Goal: Task Accomplishment & Management: Manage account settings

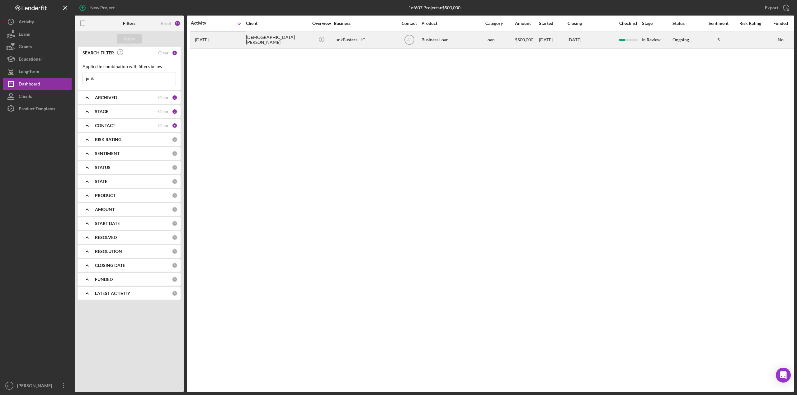
click at [264, 41] on div "[DEMOGRAPHIC_DATA][PERSON_NAME]" at bounding box center [277, 40] width 62 height 16
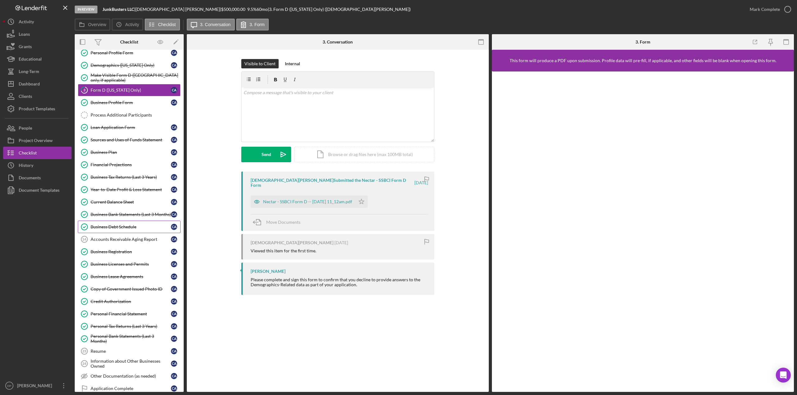
scroll to position [62, 0]
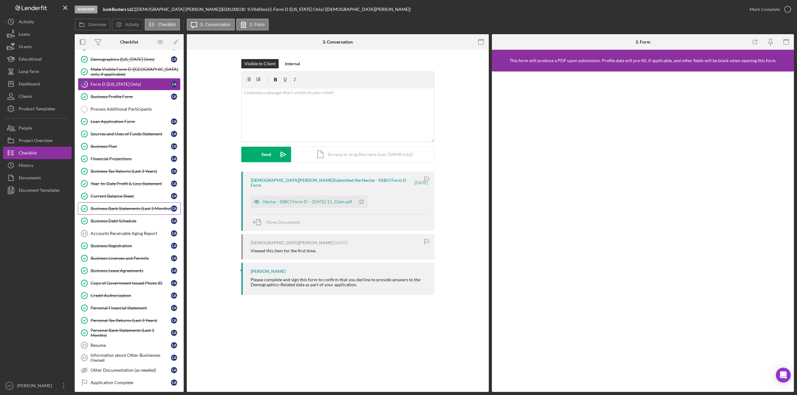
click at [117, 206] on div "Business Bank Statements (Last 3 Months)" at bounding box center [131, 208] width 80 height 5
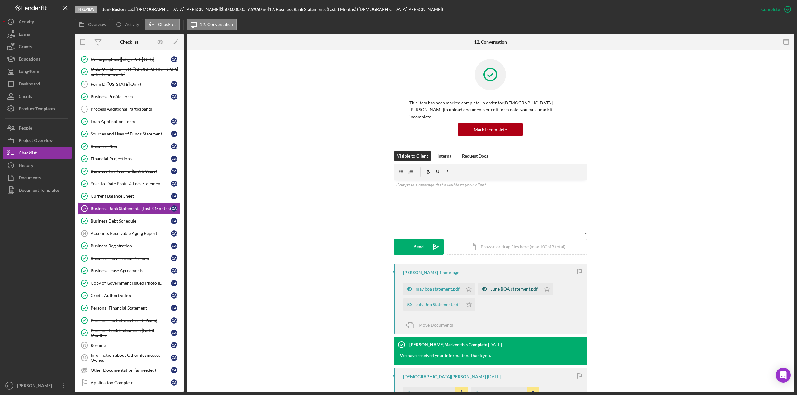
click at [430, 287] on div "may boa statement.pdf" at bounding box center [437, 289] width 44 height 5
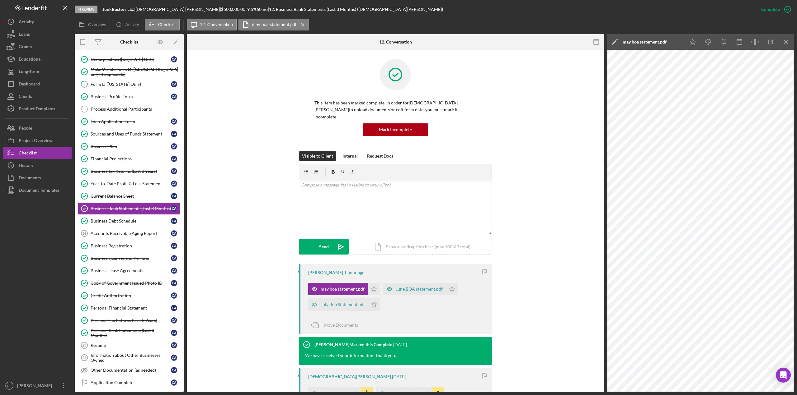
click at [409, 287] on div "June BOA statement.pdf" at bounding box center [418, 289] width 47 height 5
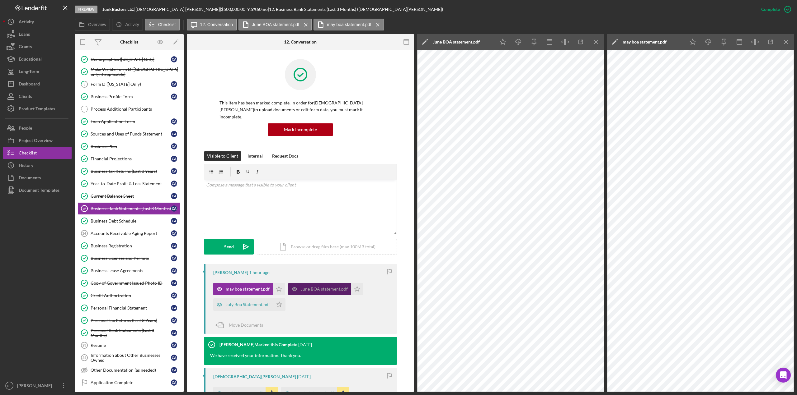
click at [243, 301] on div "July Boa Statement.pdf" at bounding box center [243, 305] width 60 height 12
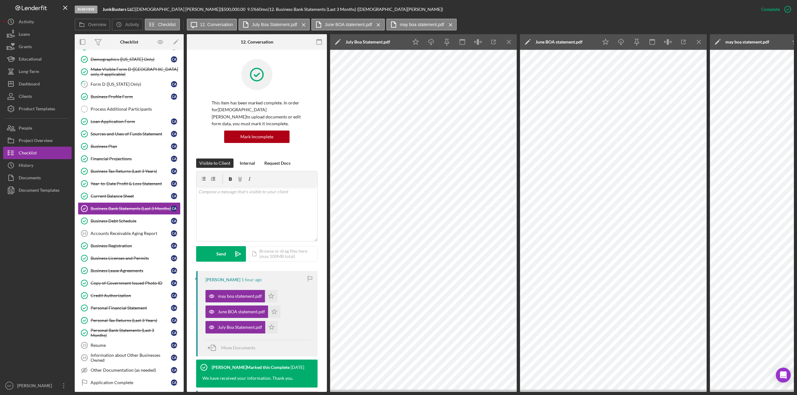
drag, startPoint x: 707, startPoint y: 175, endPoint x: 706, endPoint y: 142, distance: 33.0
click at [706, 142] on div "Overview Internal Workflow Stage In Review Icon/Dropdown Arrow Archive (can una…" at bounding box center [434, 213] width 719 height 358
click at [509, 42] on line "button" at bounding box center [508, 41] width 3 height 3
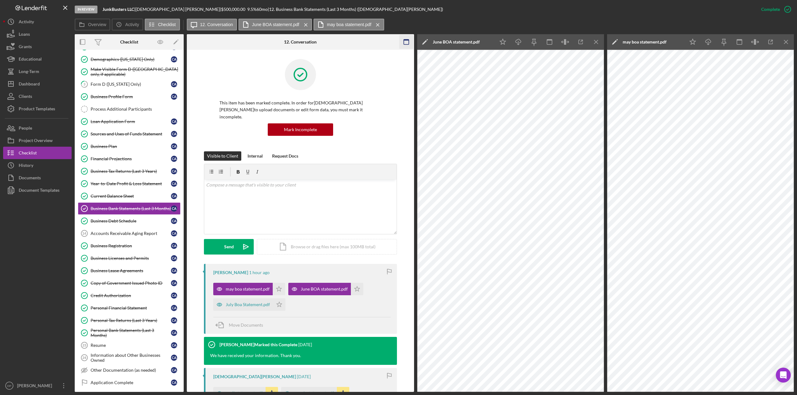
click at [594, 40] on icon "Icon/Menu Close" at bounding box center [596, 42] width 14 height 14
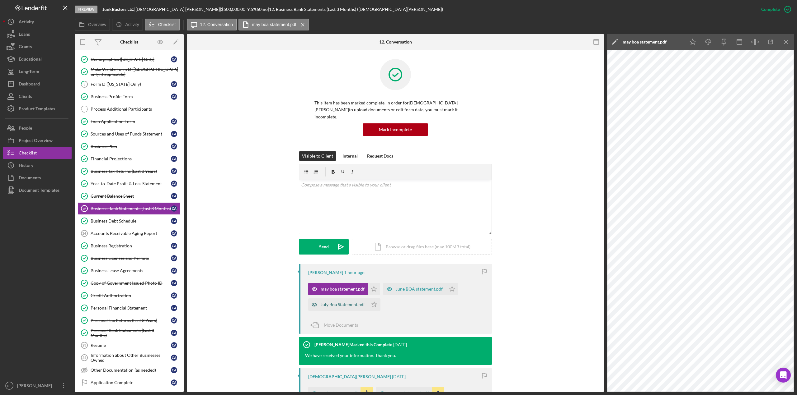
click at [337, 301] on div "July Boa Statement.pdf" at bounding box center [338, 305] width 60 height 12
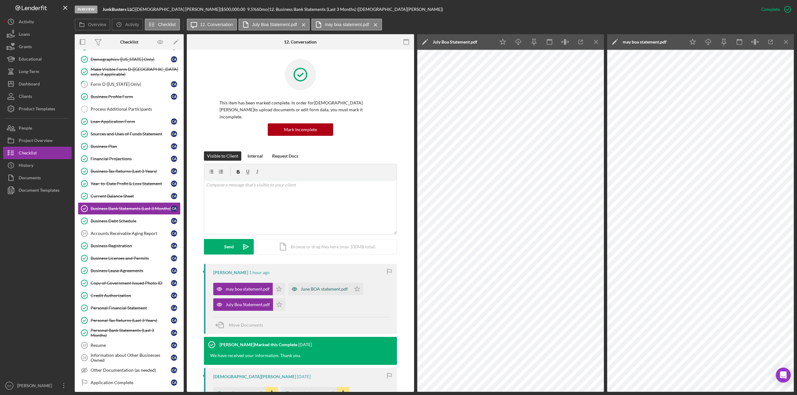
click at [316, 287] on div "June BOA statement.pdf" at bounding box center [324, 289] width 47 height 5
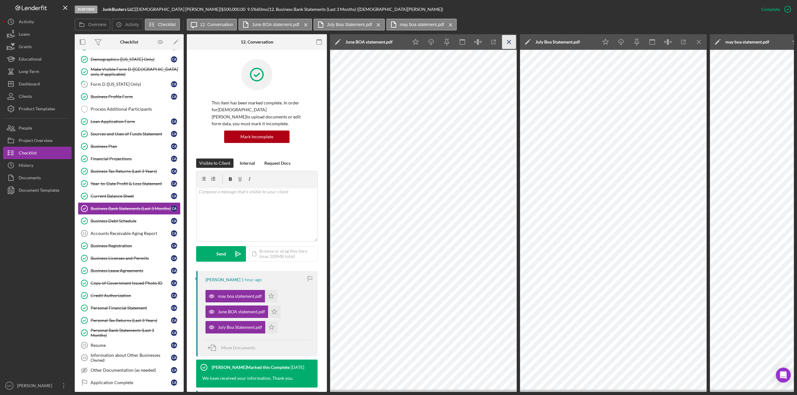
click at [508, 44] on icon "Icon/Menu Close" at bounding box center [509, 42] width 14 height 14
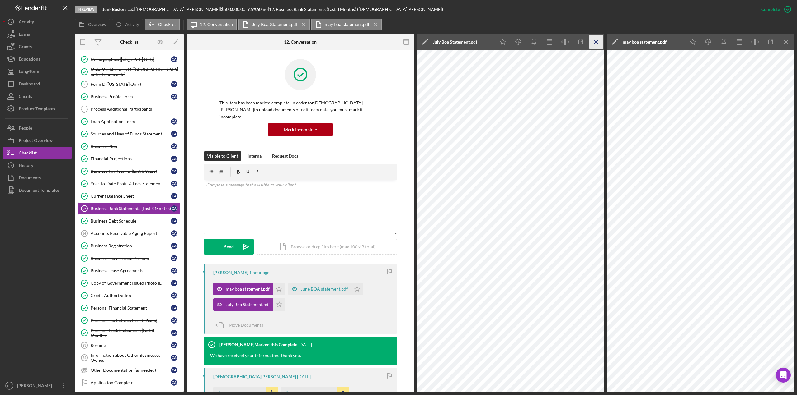
drag, startPoint x: 594, startPoint y: 41, endPoint x: 595, endPoint y: 50, distance: 9.1
click at [594, 42] on icon "Icon/Menu Close" at bounding box center [596, 42] width 14 height 14
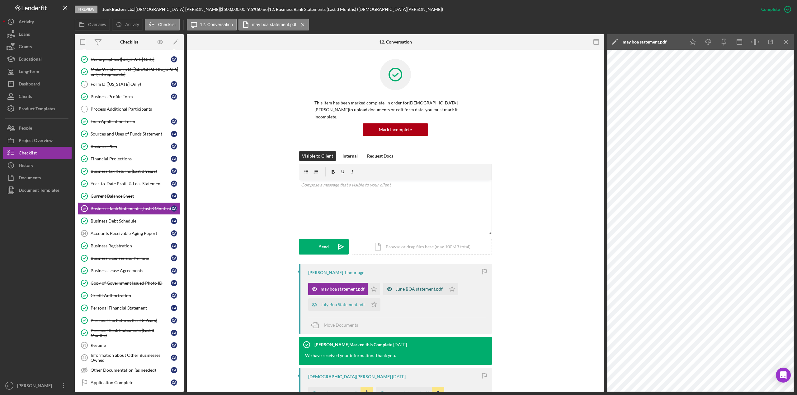
click at [403, 287] on div "June BOA statement.pdf" at bounding box center [414, 289] width 63 height 12
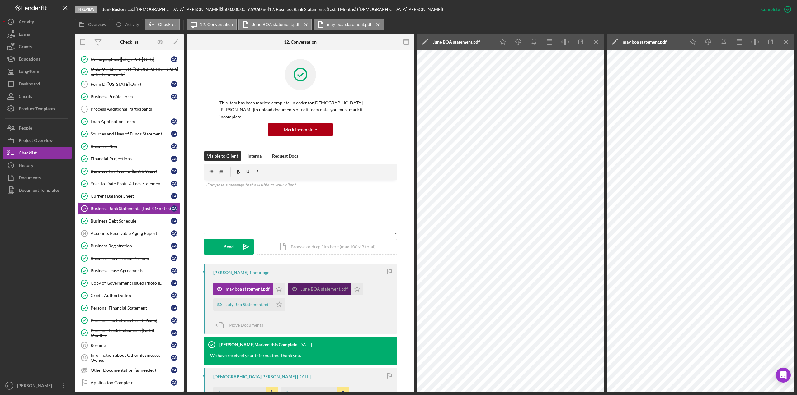
click at [239, 302] on div "July Boa Statement.pdf" at bounding box center [243, 305] width 60 height 12
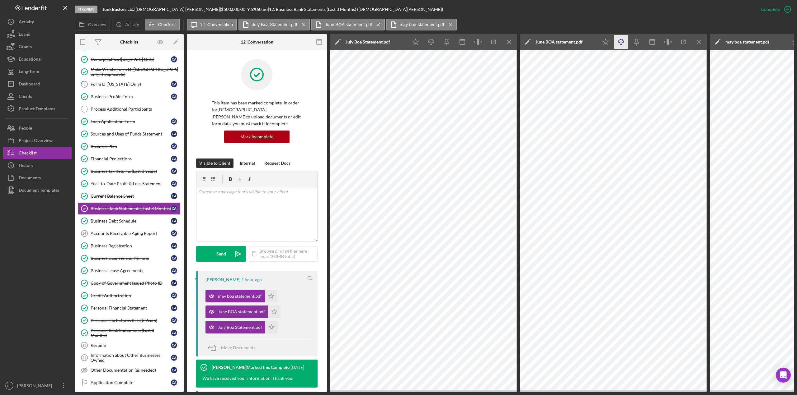
click at [511, 43] on icon "Icon/Menu Close" at bounding box center [509, 42] width 14 height 14
